Goal: Task Accomplishment & Management: Use online tool/utility

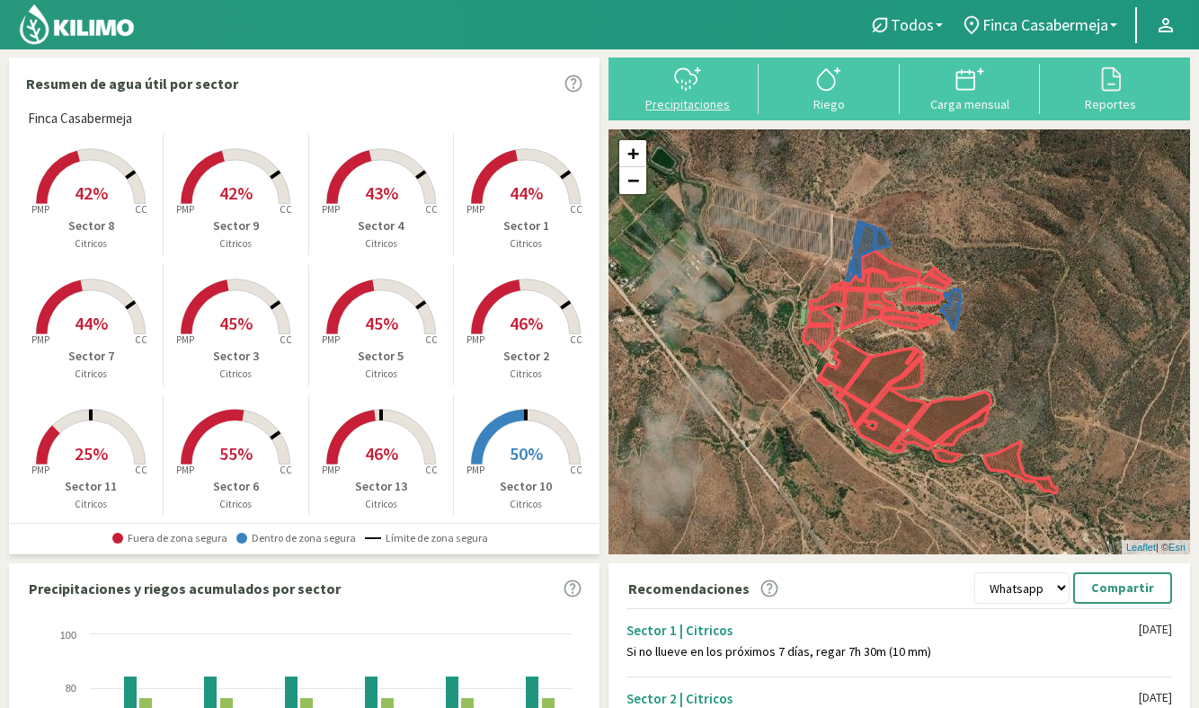
click at [675, 98] on div "Precipitaciones" at bounding box center [688, 104] width 130 height 13
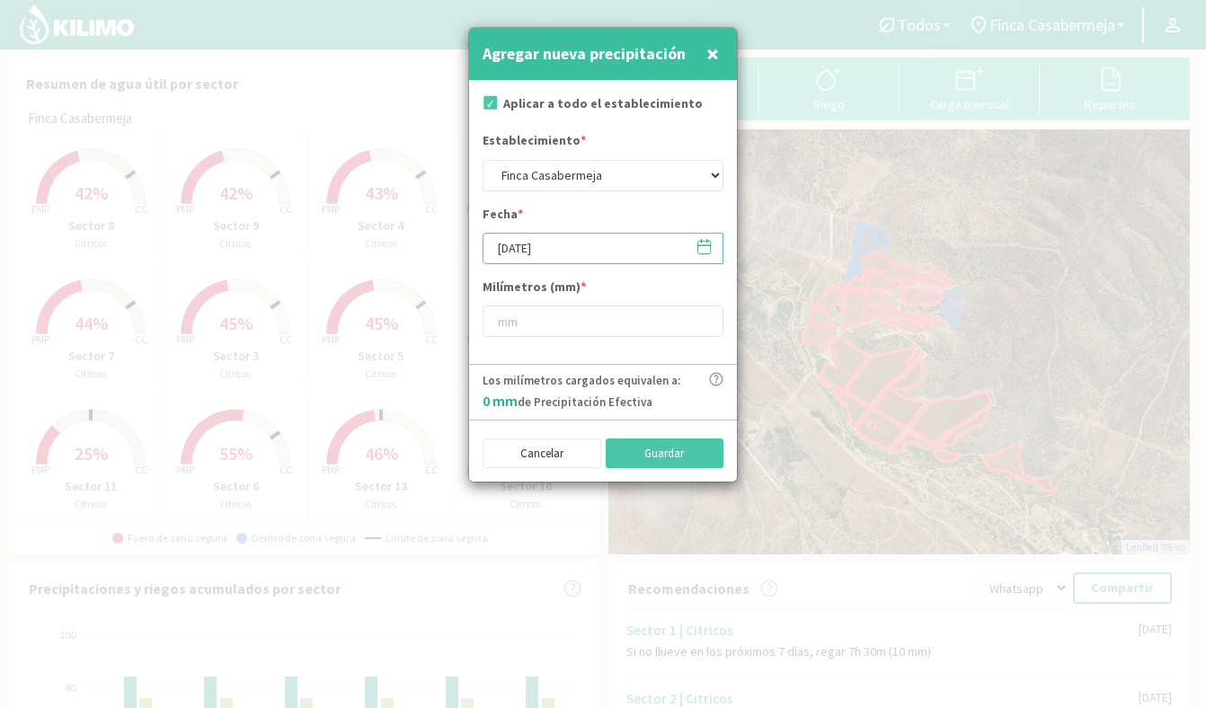
click at [609, 251] on input "[DATE]" at bounding box center [603, 248] width 241 height 31
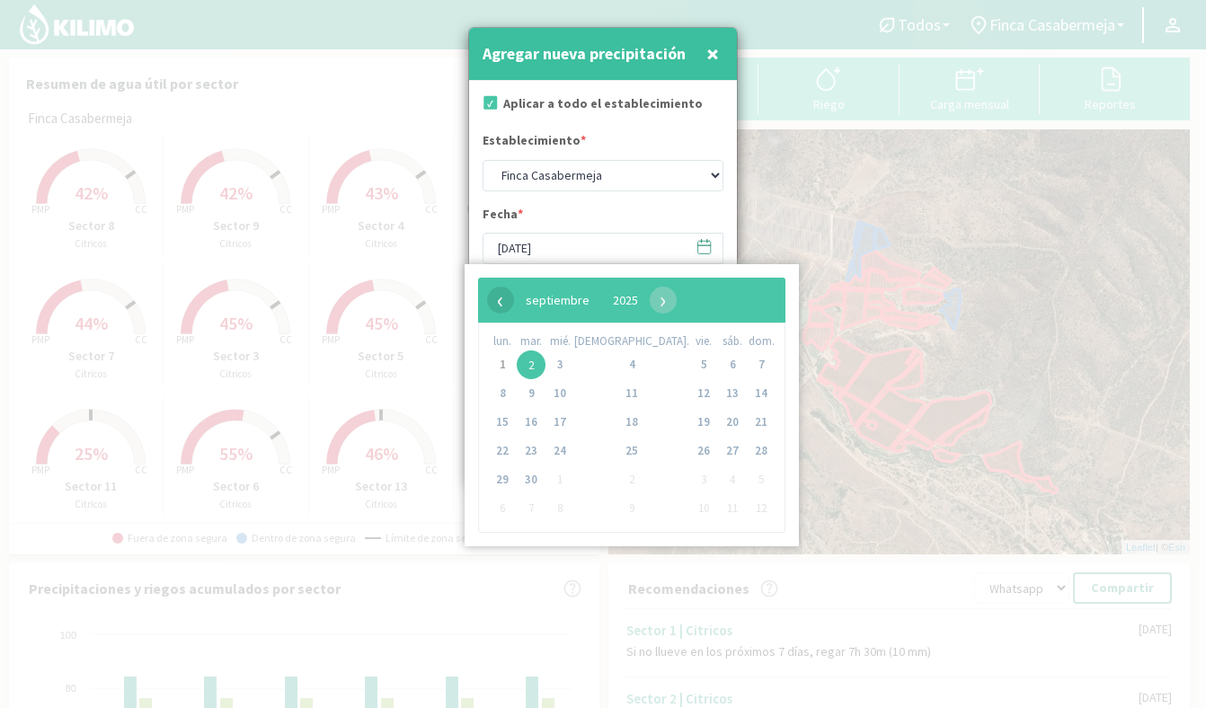
click at [499, 298] on span "‹" at bounding box center [500, 300] width 27 height 27
click at [747, 482] on span "31" at bounding box center [761, 480] width 29 height 29
type input "[DATE]"
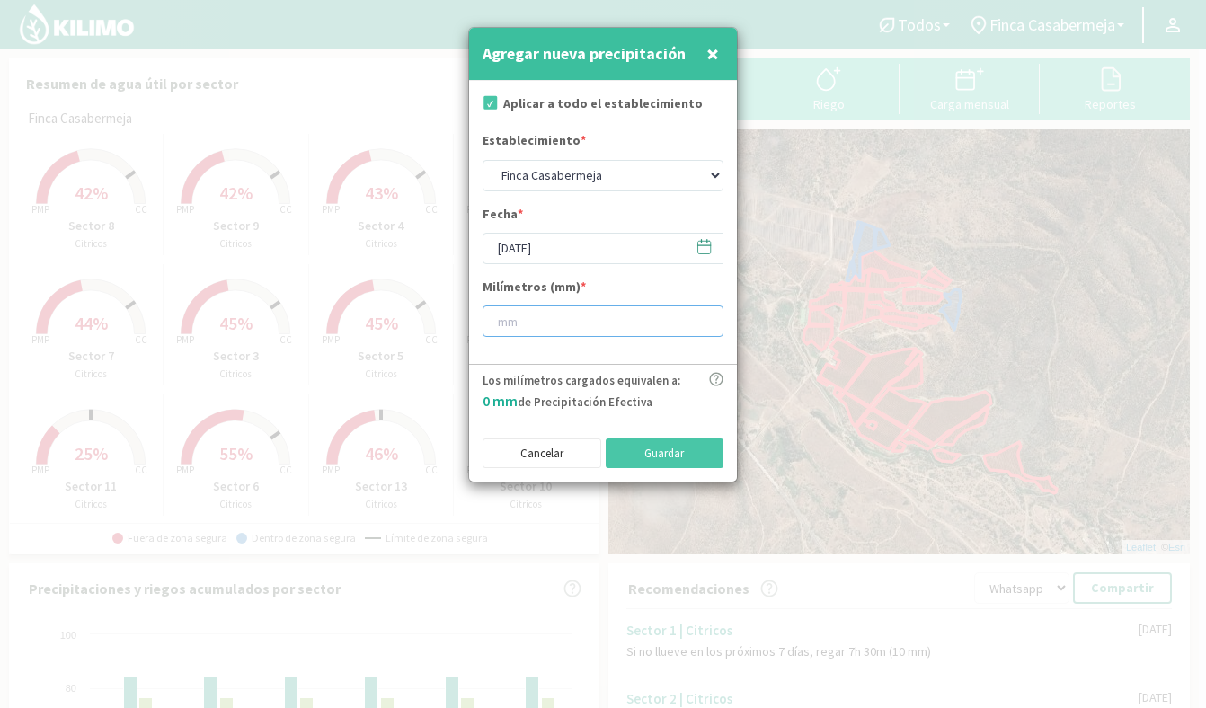
click at [556, 320] on input "number" at bounding box center [603, 321] width 241 height 31
type input "1"
click at [654, 469] on div "Cancelar Guardar" at bounding box center [603, 451] width 268 height 63
click at [656, 459] on button "Guardar" at bounding box center [665, 454] width 119 height 31
type input "[DATE]"
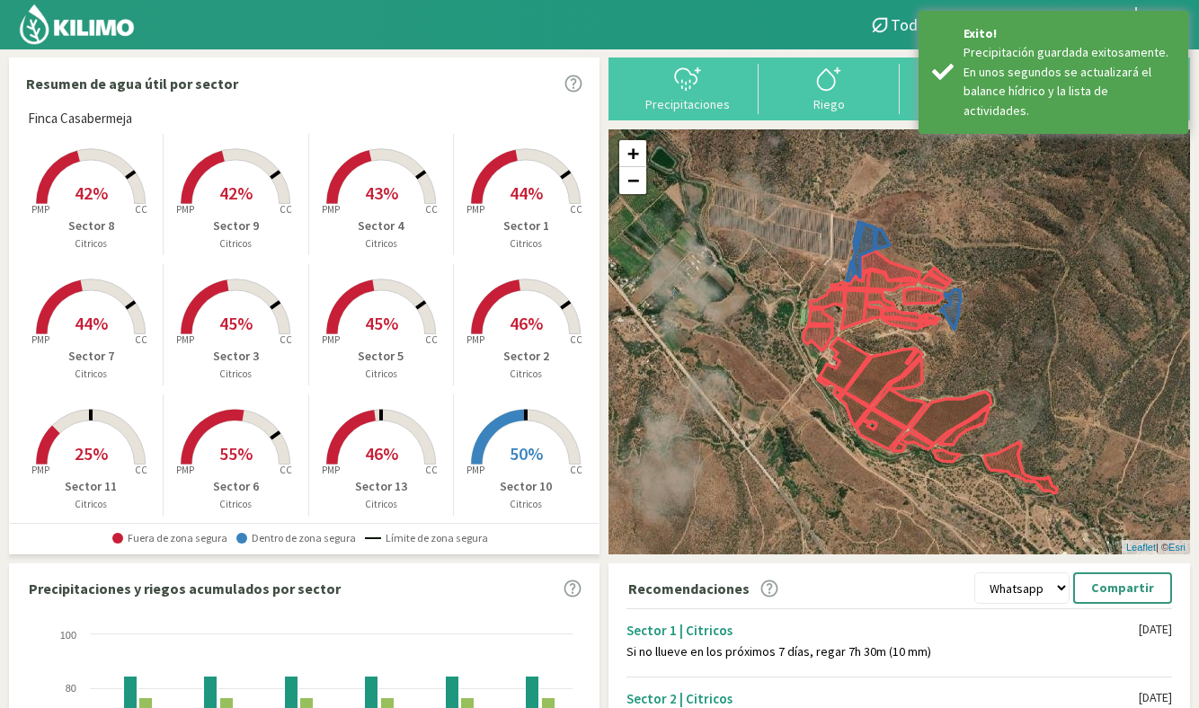
drag, startPoint x: 752, startPoint y: 29, endPoint x: 898, endPoint y: 62, distance: 149.3
click at [752, 29] on div at bounding box center [423, 24] width 847 height 49
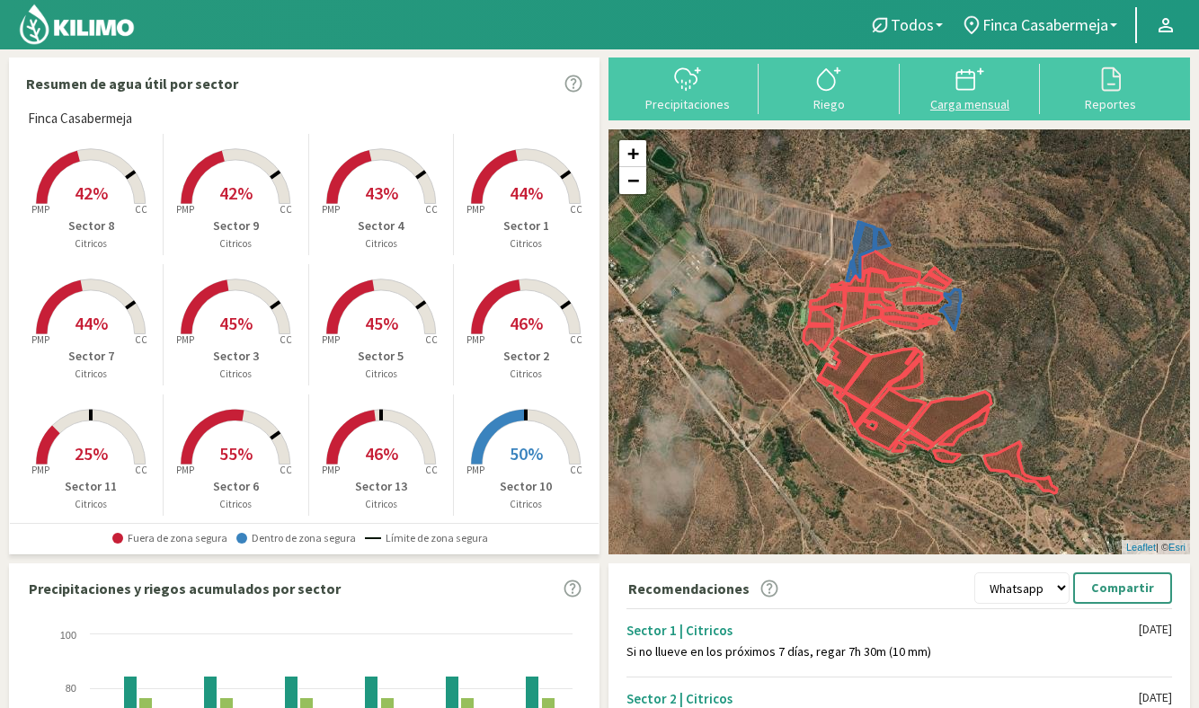
click at [960, 102] on div "Carga mensual" at bounding box center [970, 104] width 130 height 13
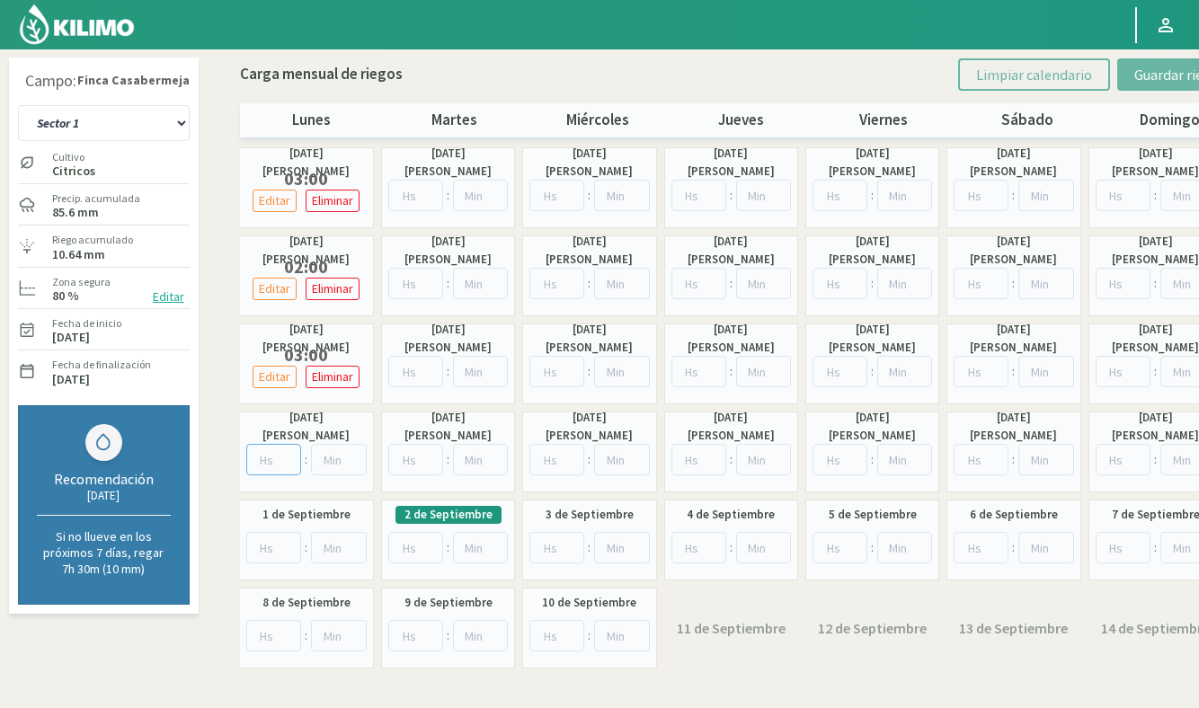
click at [275, 456] on input "number" at bounding box center [274, 459] width 56 height 31
click at [416, 460] on input "number" at bounding box center [415, 459] width 55 height 31
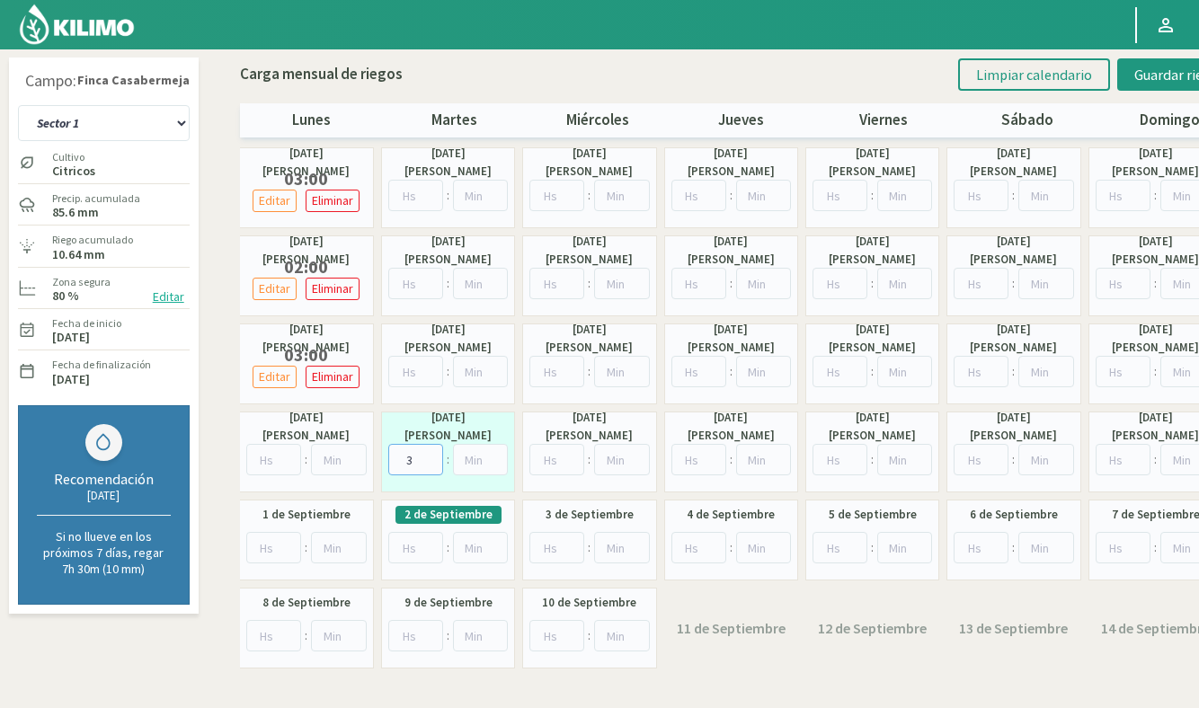
type input "3"
click at [411, 546] on input "number" at bounding box center [415, 547] width 55 height 31
click at [1169, 82] on span "Guardar riegos" at bounding box center [1179, 75] width 91 height 18
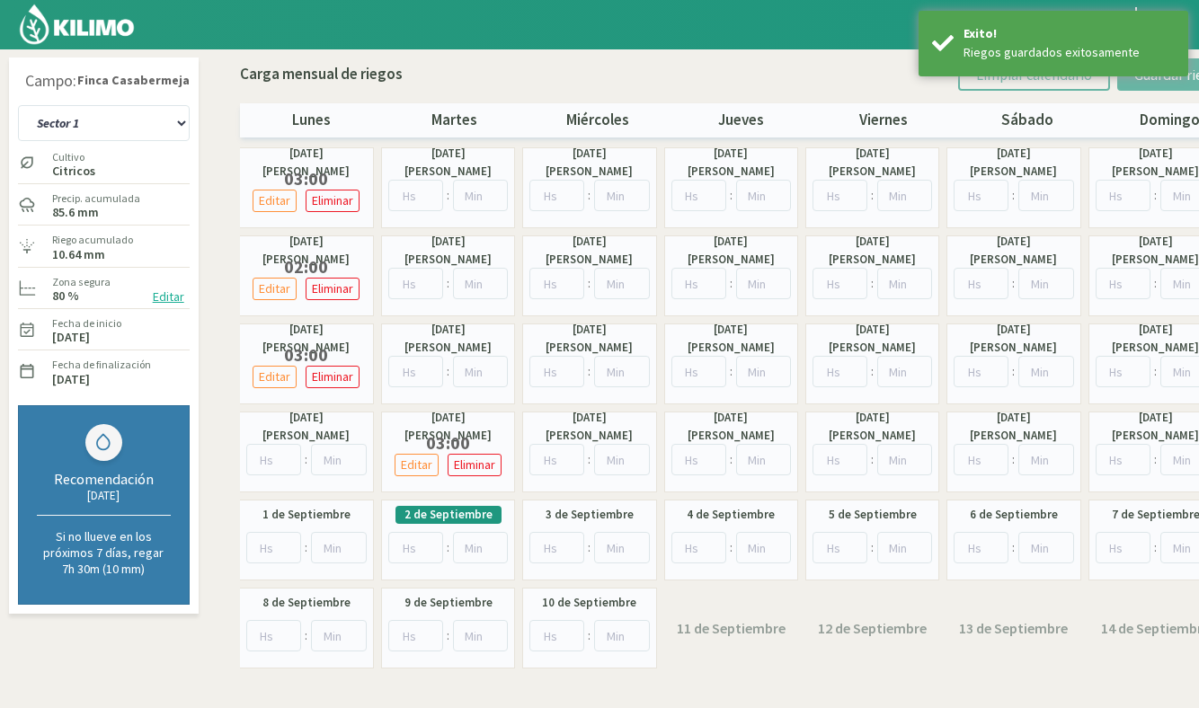
click at [79, 28] on img at bounding box center [77, 24] width 118 height 43
